Goal: Task Accomplishment & Management: Manage account settings

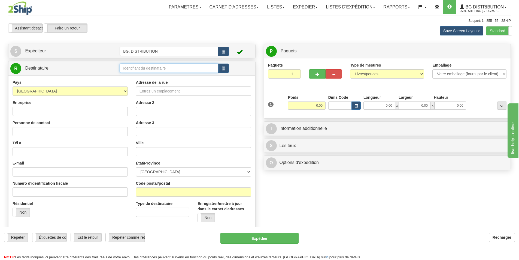
click at [161, 68] on input "text" at bounding box center [169, 68] width 99 height 9
click at [126, 79] on div "60475" at bounding box center [168, 77] width 94 height 6
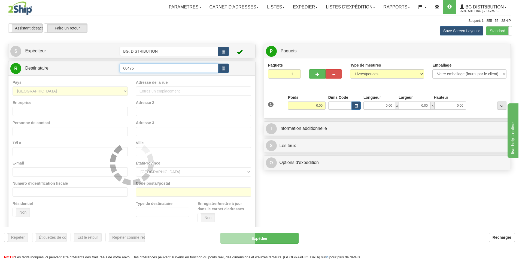
type input "60475"
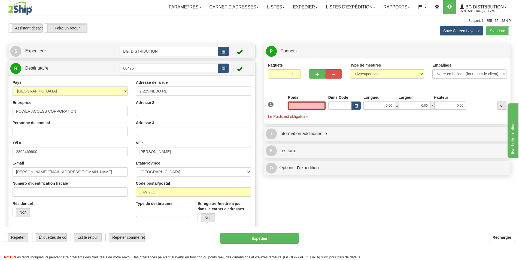
click at [313, 104] on input "text" at bounding box center [307, 105] width 38 height 8
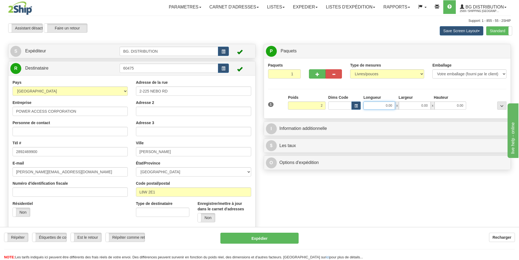
type input "2.00"
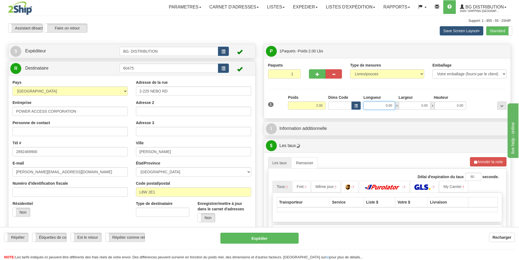
click at [380, 109] on input "0.00" at bounding box center [380, 105] width 32 height 8
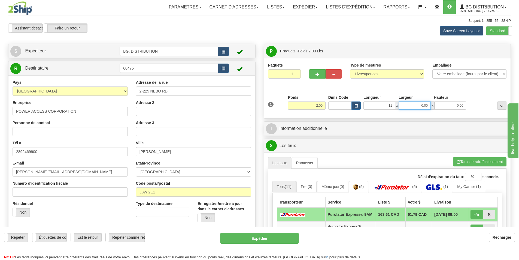
type input "11.00"
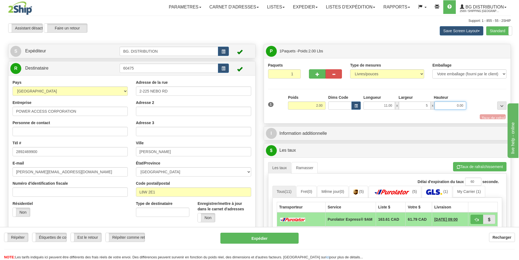
type input "5.00"
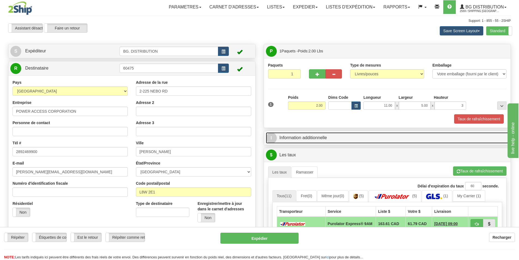
type input "3.00"
click at [308, 134] on link "I Information additionnelle" at bounding box center [387, 137] width 243 height 11
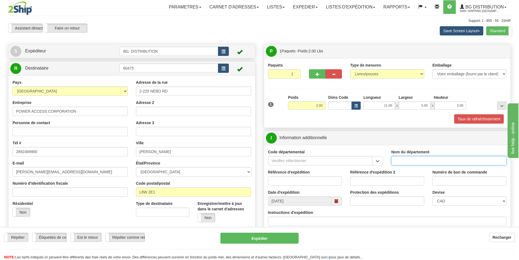
click at [407, 160] on input "Nom du département" at bounding box center [449, 160] width 115 height 9
type input "."
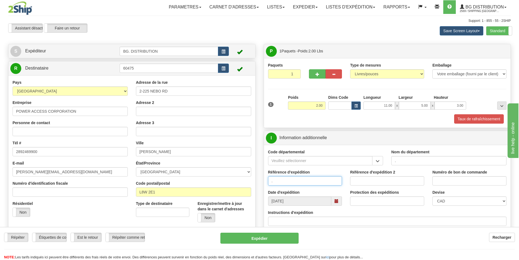
type input "."
type input ".."
click at [285, 221] on input "Instructions d'expédition" at bounding box center [387, 220] width 239 height 9
type input "w"
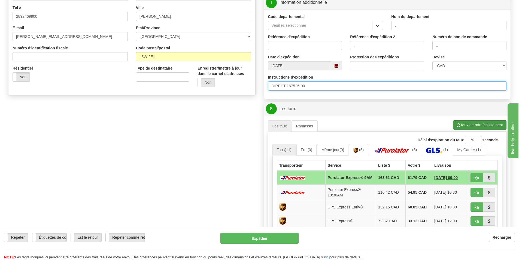
scroll to position [136, 0]
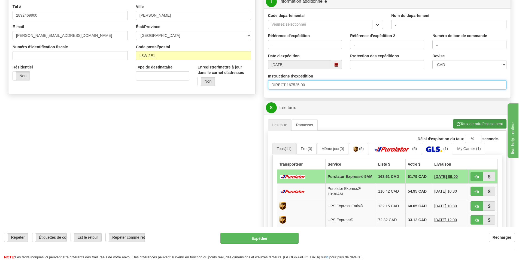
type input "DIRECT 167525-00"
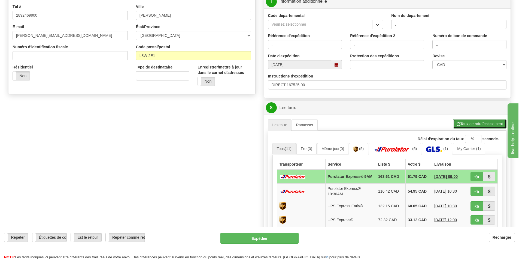
click at [483, 121] on button "Taux de rafraîchissement" at bounding box center [479, 123] width 53 height 9
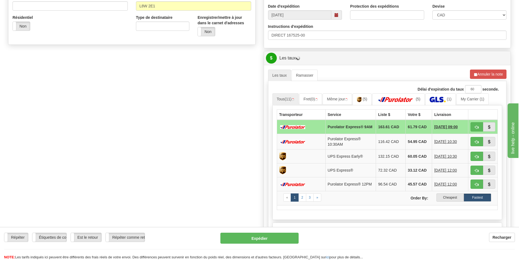
scroll to position [191, 0]
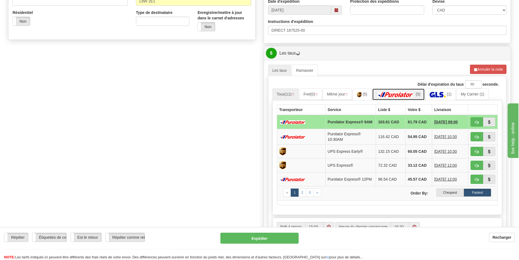
click at [408, 91] on link "(5)" at bounding box center [398, 94] width 53 height 12
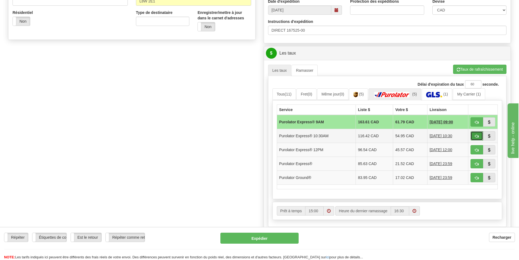
click at [478, 137] on span "button" at bounding box center [477, 136] width 4 height 4
type input "201"
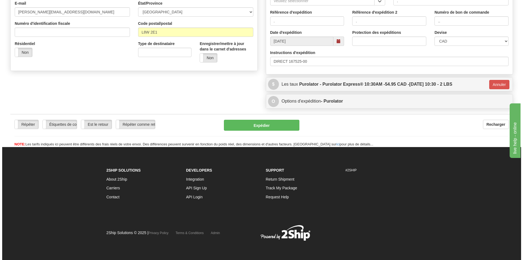
scroll to position [160, 0]
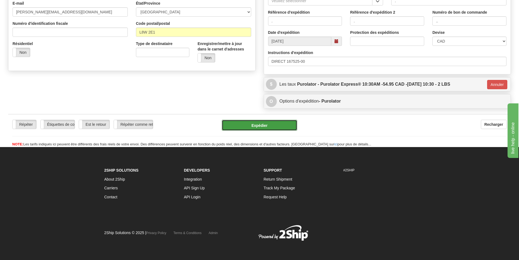
click at [273, 124] on button "Expédier" at bounding box center [260, 125] width 76 height 11
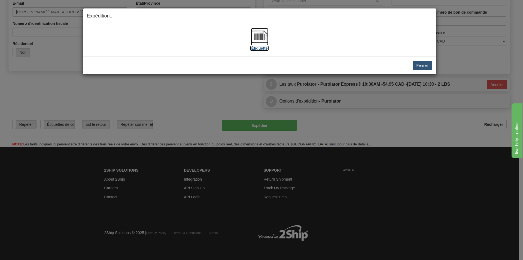
click at [262, 38] on img at bounding box center [259, 36] width 17 height 17
click at [433, 66] on div "Fermer Annuler Annuler l'expédition et quitter le ramassage Quitter le ramassag…" at bounding box center [260, 65] width 354 height 18
click at [425, 65] on button "Fermer" at bounding box center [422, 65] width 19 height 9
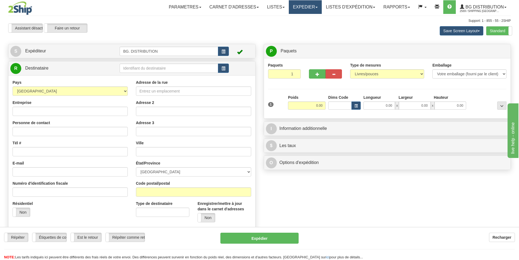
click at [299, 5] on link "Expedier" at bounding box center [305, 7] width 33 height 14
click at [301, 18] on link "Expedition" at bounding box center [300, 19] width 43 height 7
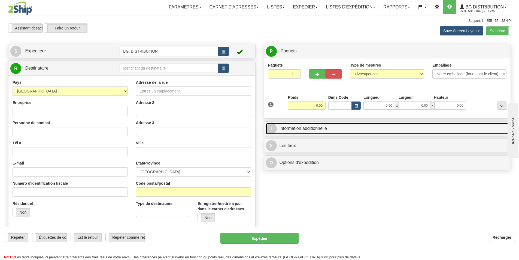
click at [305, 128] on link "I Information additionnelle" at bounding box center [387, 128] width 243 height 11
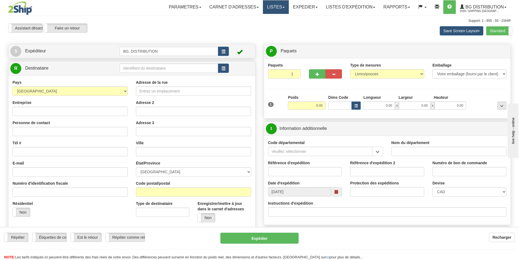
click at [267, 7] on link "Listes" at bounding box center [276, 7] width 26 height 14
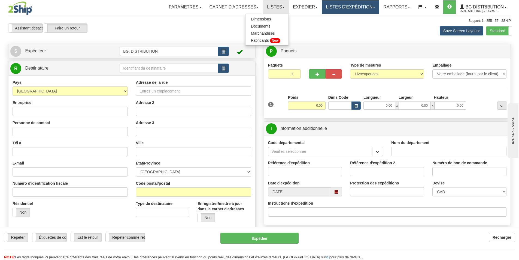
click at [347, 4] on link "LISTES D'EXPÉDITION" at bounding box center [351, 7] width 58 height 14
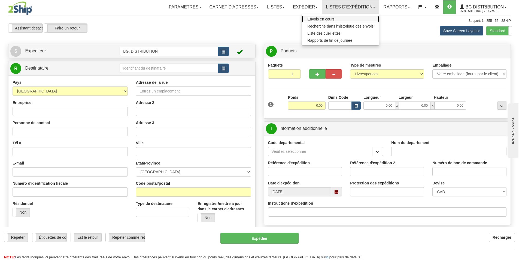
click at [321, 19] on span "Envois en cours" at bounding box center [321, 19] width 27 height 4
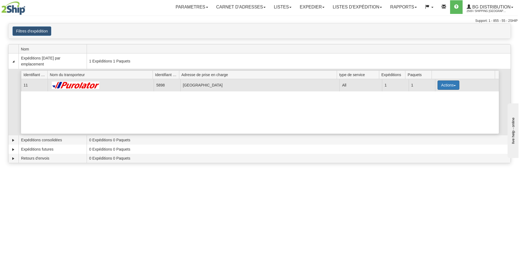
click at [454, 86] on button "Actions" at bounding box center [449, 84] width 22 height 9
click at [436, 97] on link "Détails" at bounding box center [438, 95] width 44 height 7
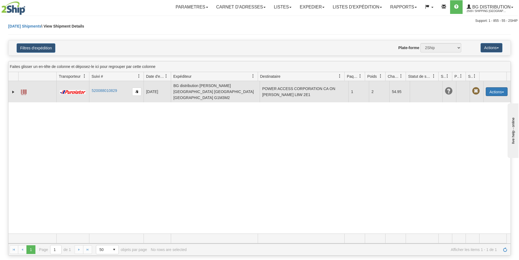
click at [499, 87] on button "Actions" at bounding box center [497, 91] width 22 height 9
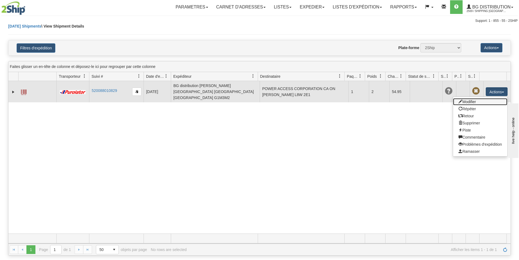
click at [463, 98] on link "Modifier" at bounding box center [480, 101] width 54 height 7
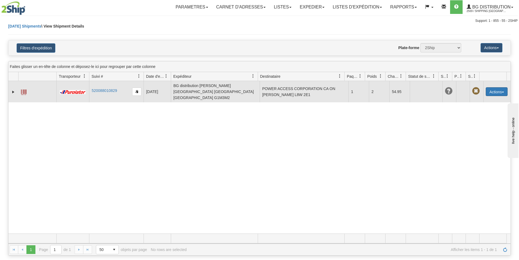
click at [492, 89] on button "Actions" at bounding box center [497, 91] width 22 height 9
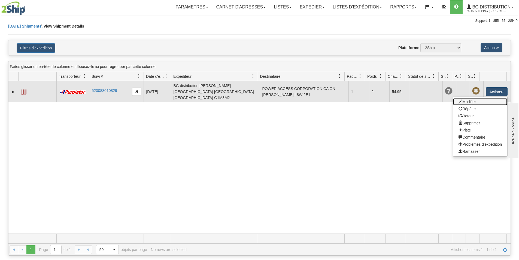
click at [468, 98] on link "Modifier" at bounding box center [480, 101] width 54 height 7
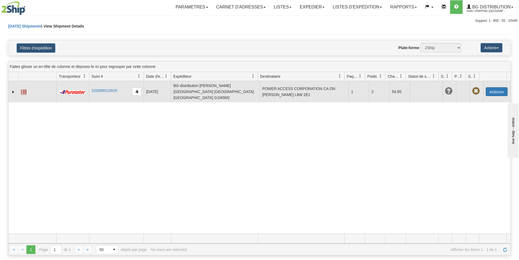
click at [502, 90] on button "Actions" at bounding box center [497, 91] width 22 height 9
click at [459, 100] on span at bounding box center [461, 102] width 4 height 4
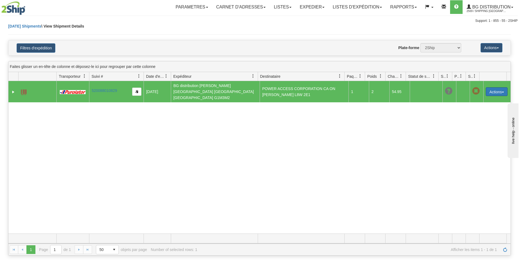
click at [492, 87] on button "Actions" at bounding box center [497, 91] width 22 height 9
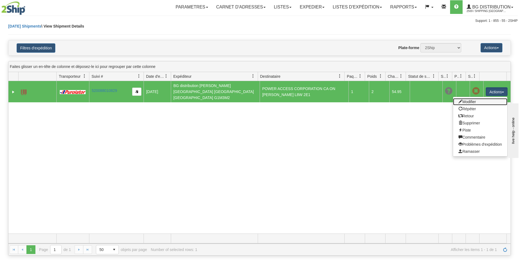
click at [477, 100] on link "Modifier" at bounding box center [480, 101] width 54 height 7
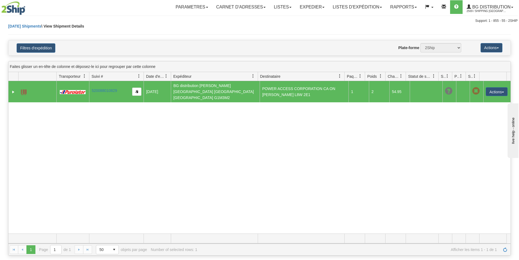
click at [164, 40] on div "Today Shipments \ View Shipment Details" at bounding box center [259, 31] width 503 height 17
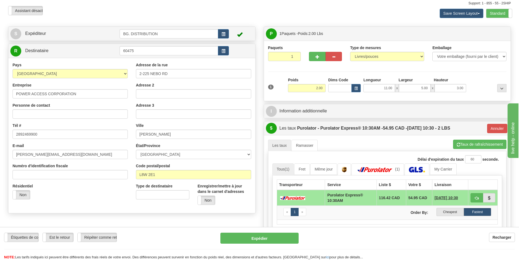
scroll to position [27, 0]
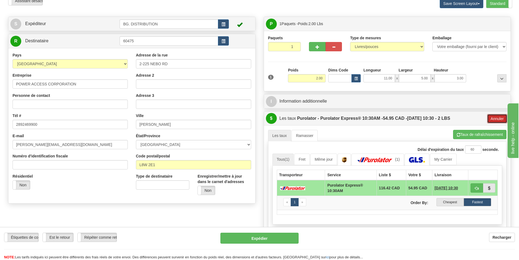
click at [494, 118] on button "Annuler" at bounding box center [497, 118] width 20 height 9
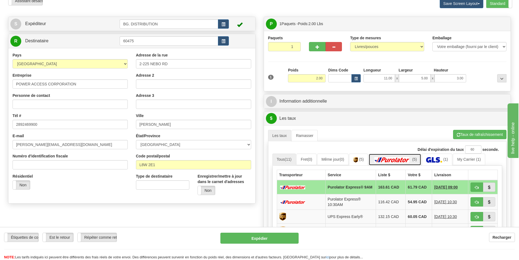
click at [411, 160] on img at bounding box center [392, 159] width 38 height 5
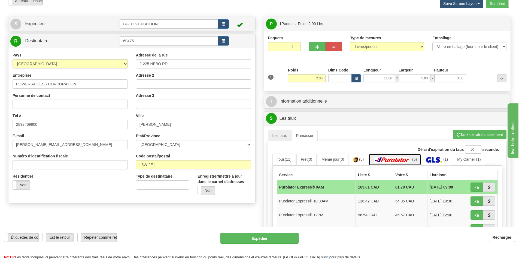
click at [411, 160] on img at bounding box center [392, 159] width 38 height 5
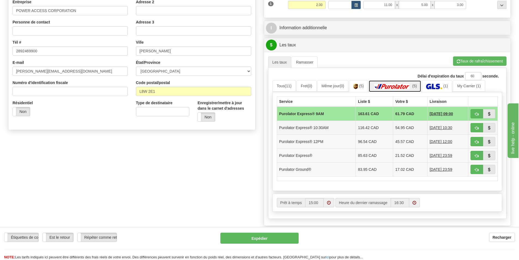
scroll to position [109, 0]
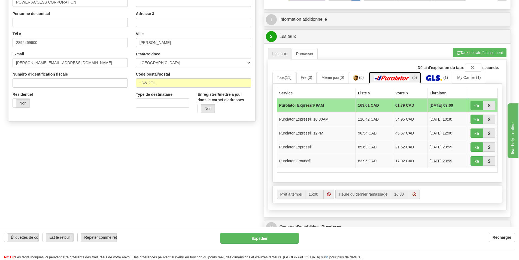
click at [406, 79] on img at bounding box center [392, 77] width 38 height 5
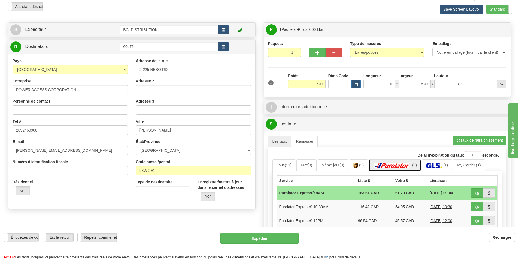
scroll to position [0, 0]
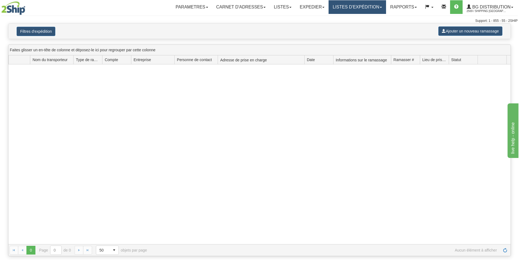
click at [348, 8] on link "LISTES D'EXPÉDITION" at bounding box center [358, 7] width 58 height 14
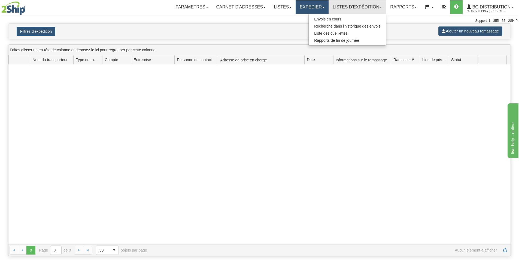
click at [317, 11] on link "Expedier" at bounding box center [312, 7] width 33 height 14
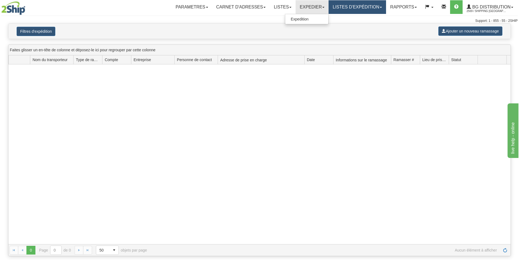
click at [339, 8] on link "LISTES D'EXPÉDITION" at bounding box center [358, 7] width 58 height 14
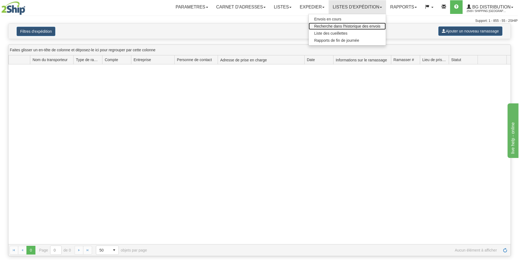
click at [329, 24] on link "Recherche dans l'historique des envois" at bounding box center [347, 26] width 77 height 7
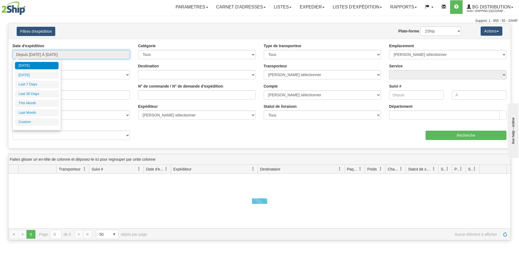
click at [61, 54] on input "Depuis [DATE] À [DATE]" at bounding box center [72, 54] width 118 height 9
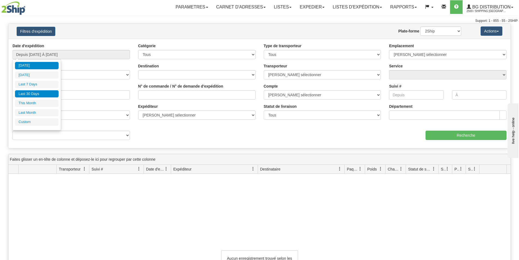
click at [35, 92] on li "Last 30 Days" at bounding box center [37, 93] width 44 height 7
type input "Depuis [DATE] À [DATE]"
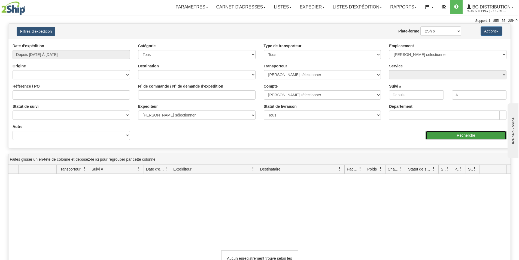
click at [468, 137] on input "Recherche" at bounding box center [466, 135] width 81 height 9
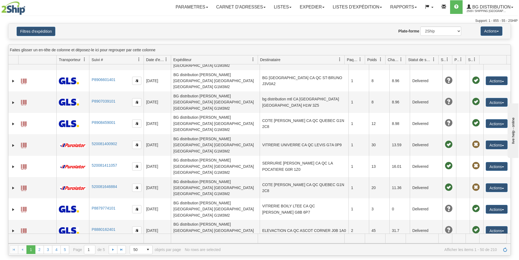
scroll to position [409, 0]
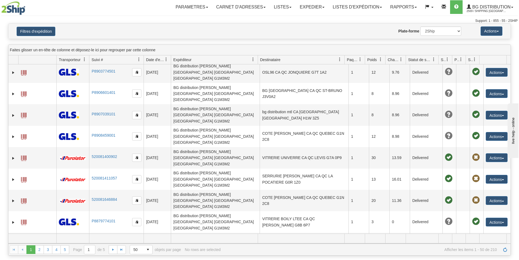
drag, startPoint x: 118, startPoint y: 105, endPoint x: 104, endPoint y: 106, distance: 13.9
